Goal: Information Seeking & Learning: Check status

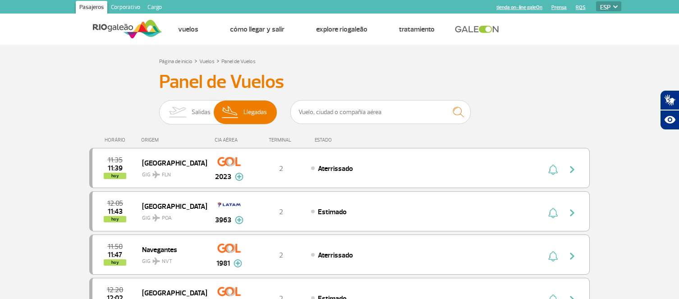
select select "es"
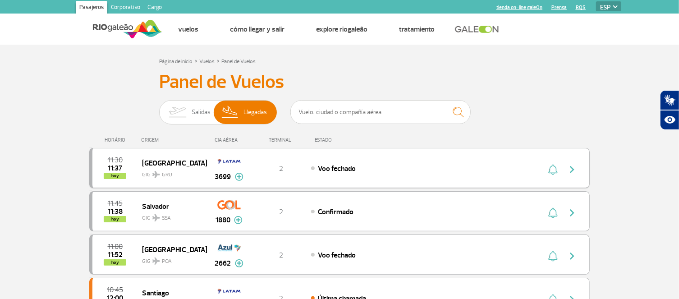
click at [239, 178] on img at bounding box center [239, 177] width 9 height 8
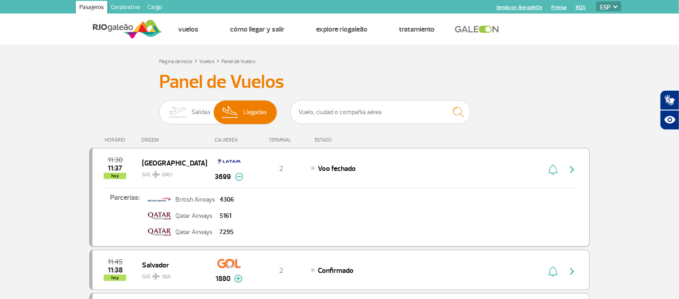
click at [239, 177] on img at bounding box center [239, 177] width 9 height 8
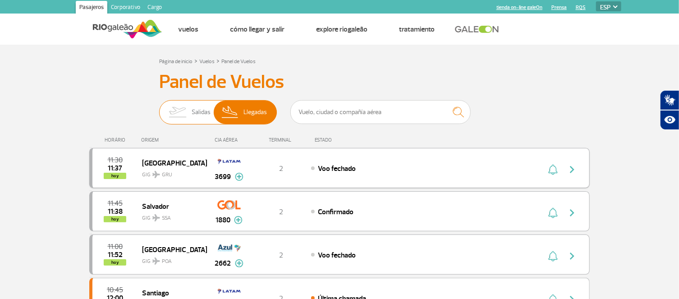
click at [187, 112] on img at bounding box center [177, 112] width 28 height 23
click at [159, 108] on input "[PERSON_NAME]" at bounding box center [159, 108] width 0 height 0
checkbox input "false"
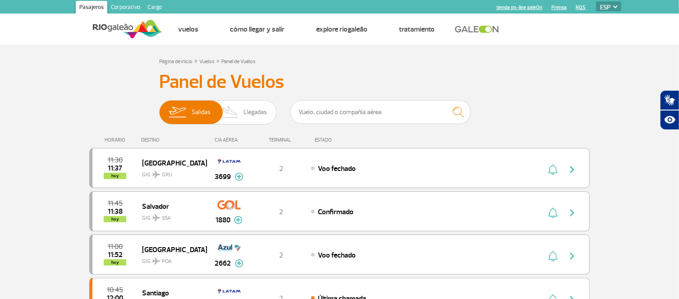
click at [610, 8] on select "PT ENG ESP" at bounding box center [608, 6] width 25 height 10
click option "ESP" at bounding box center [0, 0] width 0 height 0
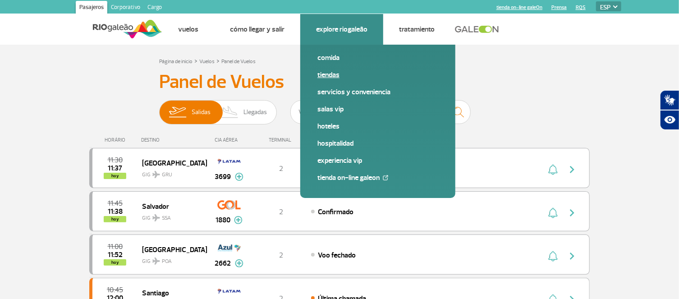
click at [328, 79] on link "Tiendas" at bounding box center [377, 75] width 121 height 10
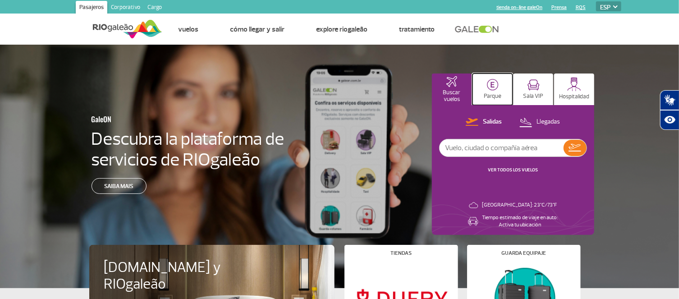
click at [492, 93] on p "Parque" at bounding box center [493, 96] width 18 height 7
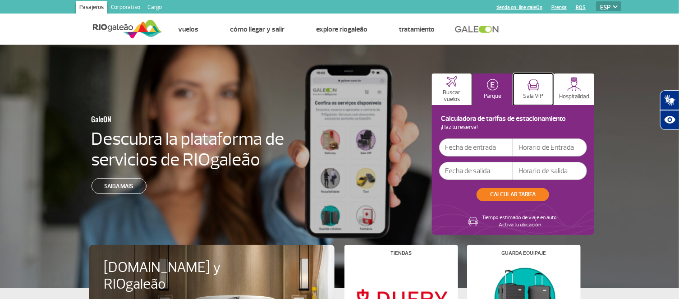
click at [523, 92] on button "Sala VIP" at bounding box center [534, 89] width 40 height 32
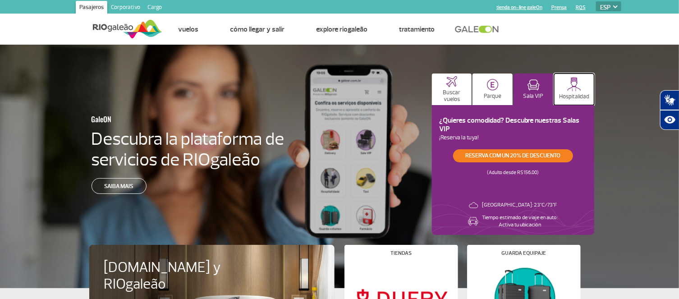
click at [569, 95] on p "Hospitalidad" at bounding box center [574, 96] width 30 height 7
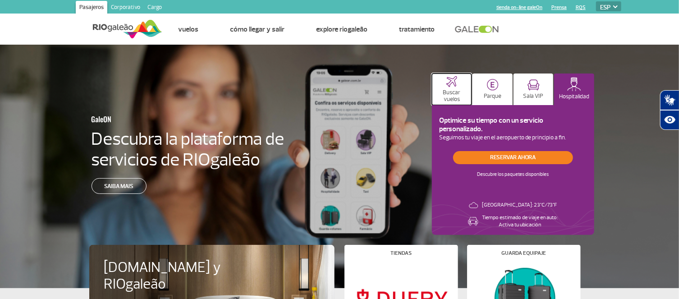
click at [440, 91] on p "Buscar vuelos" at bounding box center [451, 96] width 31 height 14
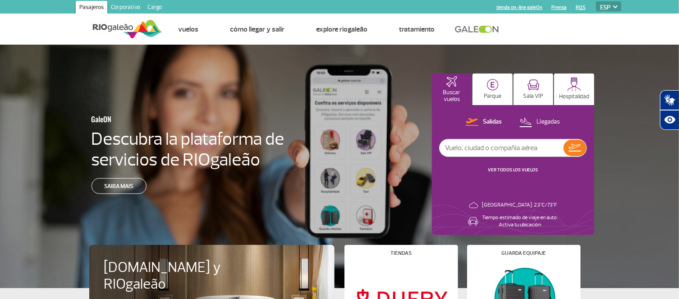
click at [469, 147] on input "text" at bounding box center [502, 147] width 124 height 17
type input "ar1260"
click at [577, 148] on img at bounding box center [575, 148] width 13 height 8
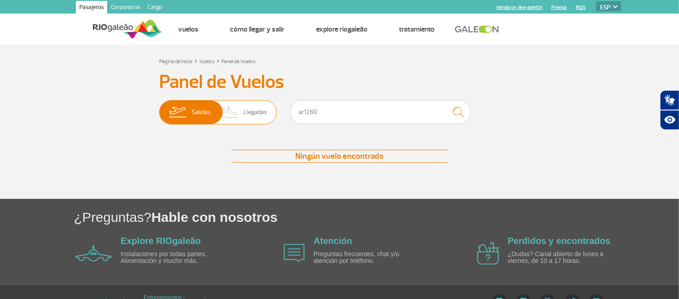
click at [247, 115] on span "Llegadas" at bounding box center [254, 112] width 23 height 23
click at [159, 108] on input "[PERSON_NAME]" at bounding box center [159, 108] width 0 height 0
checkbox input "true"
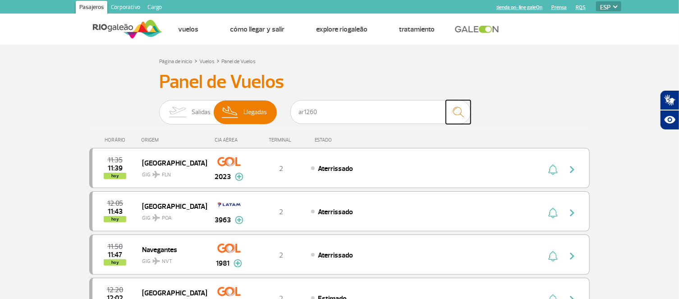
click at [456, 111] on img "submit" at bounding box center [458, 112] width 19 height 18
click at [462, 115] on img "submit" at bounding box center [458, 112] width 19 height 18
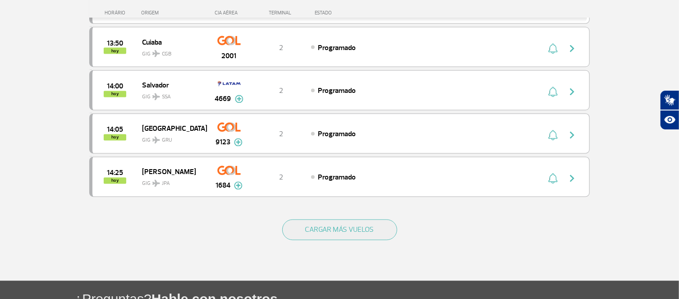
scroll to position [927, 0]
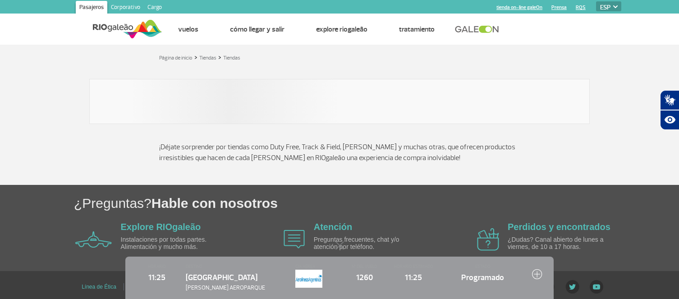
select select "es"
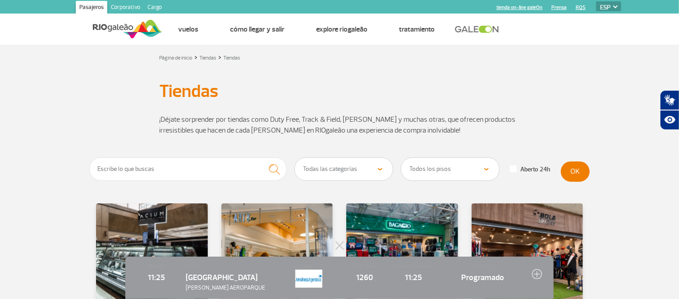
click at [295, 158] on select "Todas las categorías Cosmético y Belleza Electrónica Libros y Revistas Moda y A…" at bounding box center [344, 169] width 98 height 23
select select "29"
click option "Duty Free" at bounding box center [0, 0] width 0 height 0
click at [587, 172] on button "OK" at bounding box center [575, 171] width 29 height 20
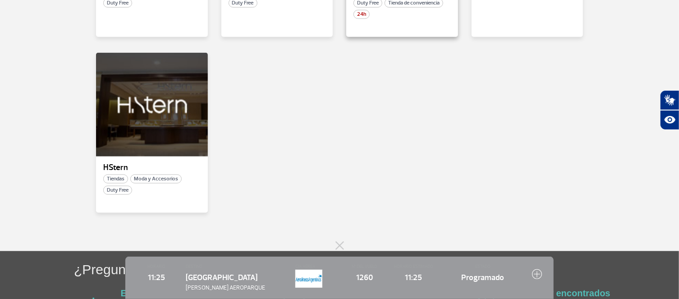
scroll to position [338, 0]
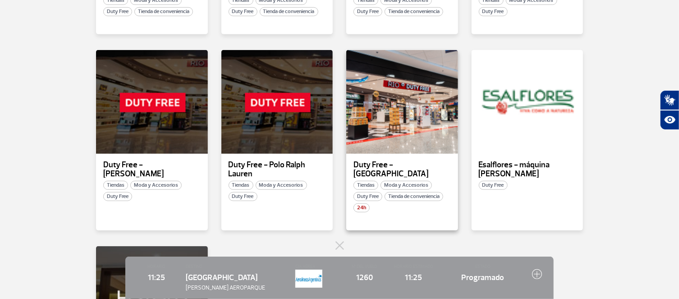
click at [387, 165] on p "Duty Free - [GEOGRAPHIC_DATA]" at bounding box center [401, 170] width 97 height 18
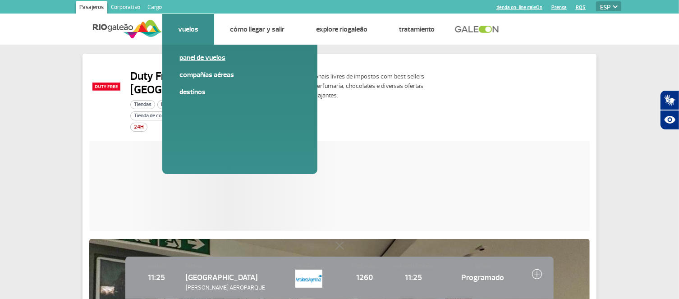
click at [196, 56] on link "Panel de vuelos" at bounding box center [239, 58] width 121 height 10
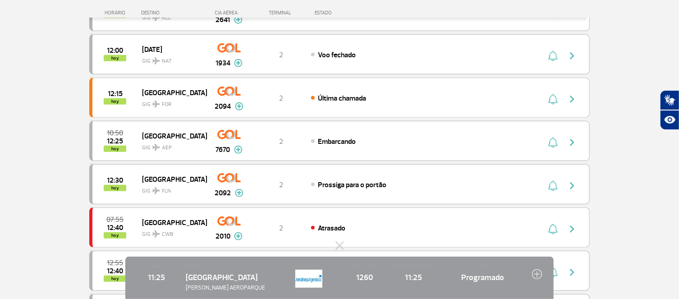
scroll to position [386, 0]
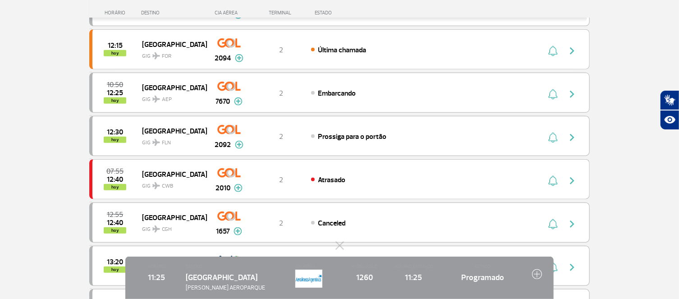
click at [538, 273] on img at bounding box center [537, 274] width 10 height 10
click at [530, 276] on div "HORARIO 11:25 DESTINO [GEOGRAPHIC_DATA] [PERSON_NAME] AEROPARQUE CIA AÉREA Nº D…" at bounding box center [339, 278] width 428 height 42
drag, startPoint x: 454, startPoint y: 280, endPoint x: 403, endPoint y: 275, distance: 51.3
click at [441, 280] on div "HORARIO 11:25 DESTINO [GEOGRAPHIC_DATA] [PERSON_NAME] AEROPARQUE CIA AÉREA Nº D…" at bounding box center [339, 278] width 428 height 42
click at [308, 275] on img at bounding box center [308, 279] width 27 height 18
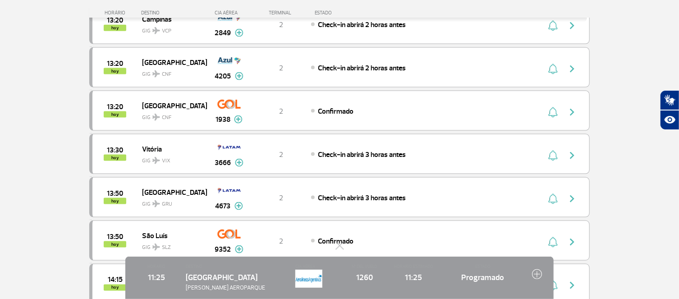
scroll to position [870, 0]
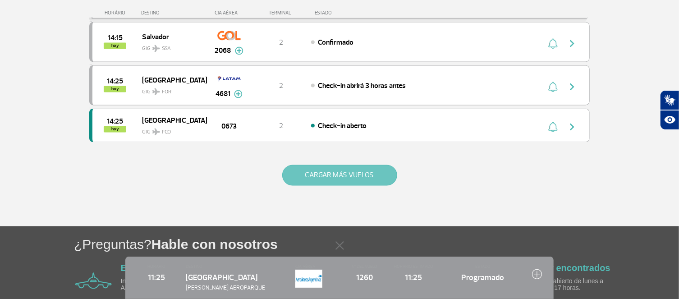
click at [337, 183] on button "CARGAR MÁS VUELOS" at bounding box center [339, 175] width 115 height 21
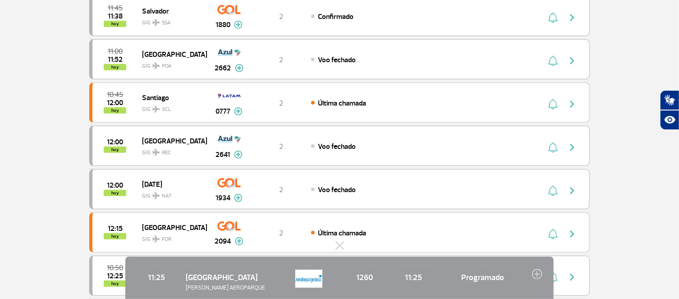
scroll to position [0, 0]
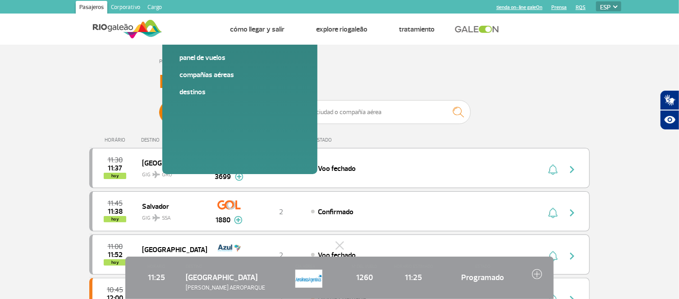
click at [247, 115] on span "Llegadas" at bounding box center [254, 112] width 23 height 23
click at [159, 108] on input "[PERSON_NAME]" at bounding box center [159, 108] width 0 height 0
checkbox input "true"
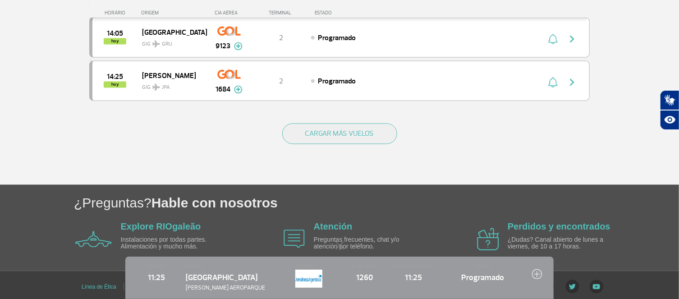
scroll to position [927, 0]
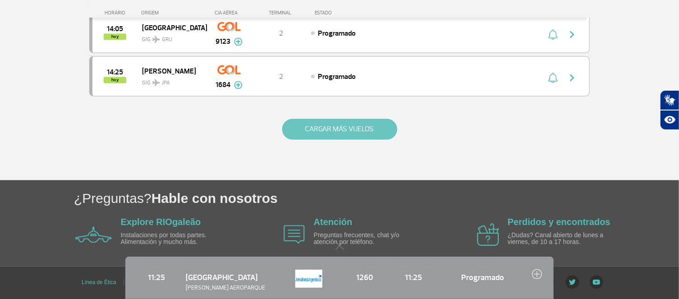
click at [336, 124] on button "CARGAR MÁS VUELOS" at bounding box center [339, 129] width 115 height 21
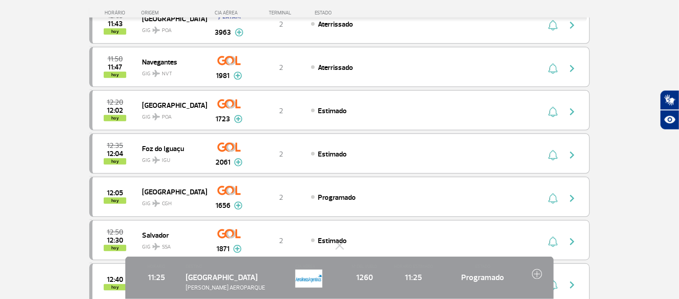
scroll to position [0, 0]
